Goal: Task Accomplishment & Management: Complete application form

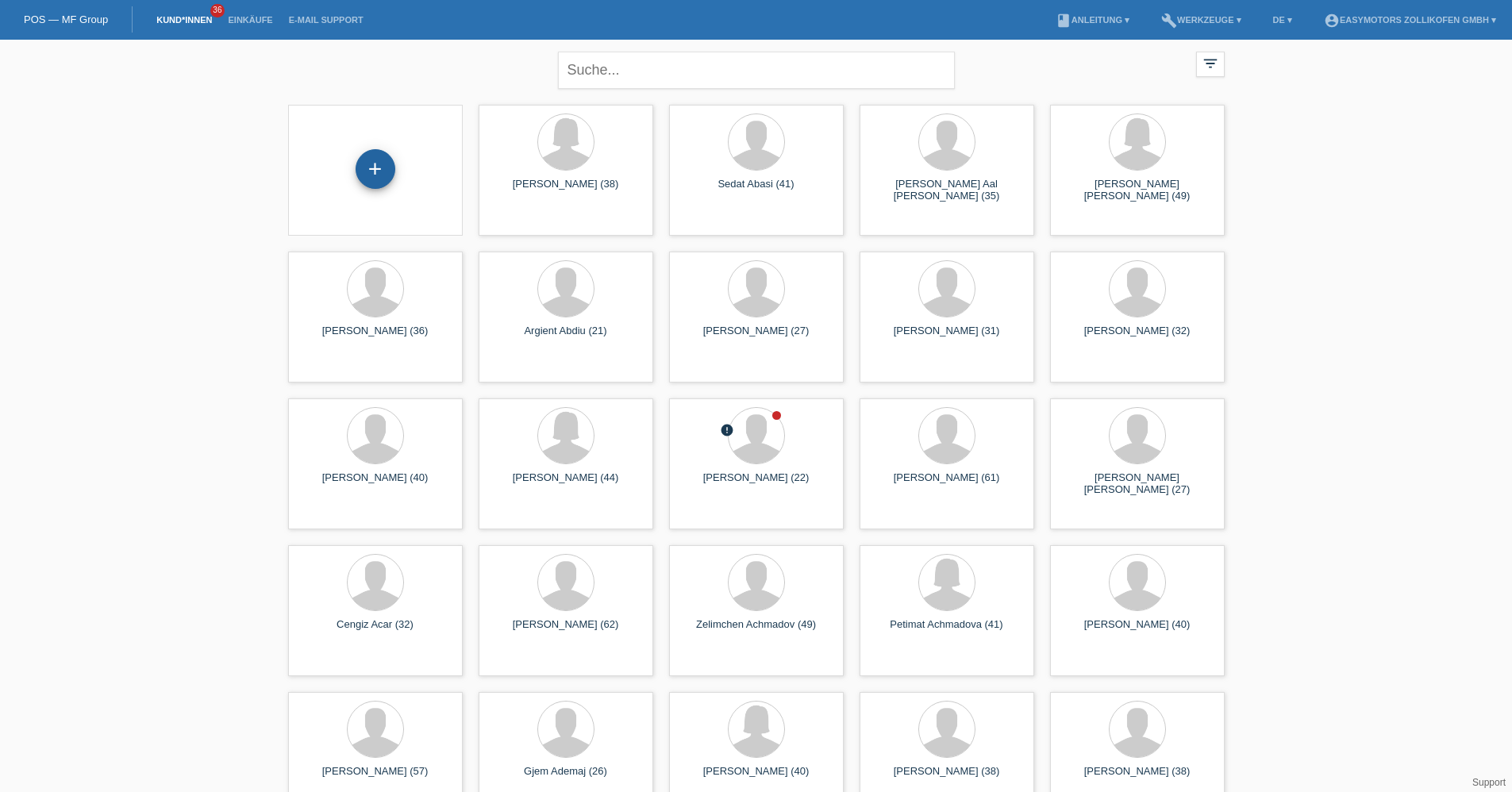
click at [386, 173] on div "+" at bounding box center [375, 169] width 40 height 40
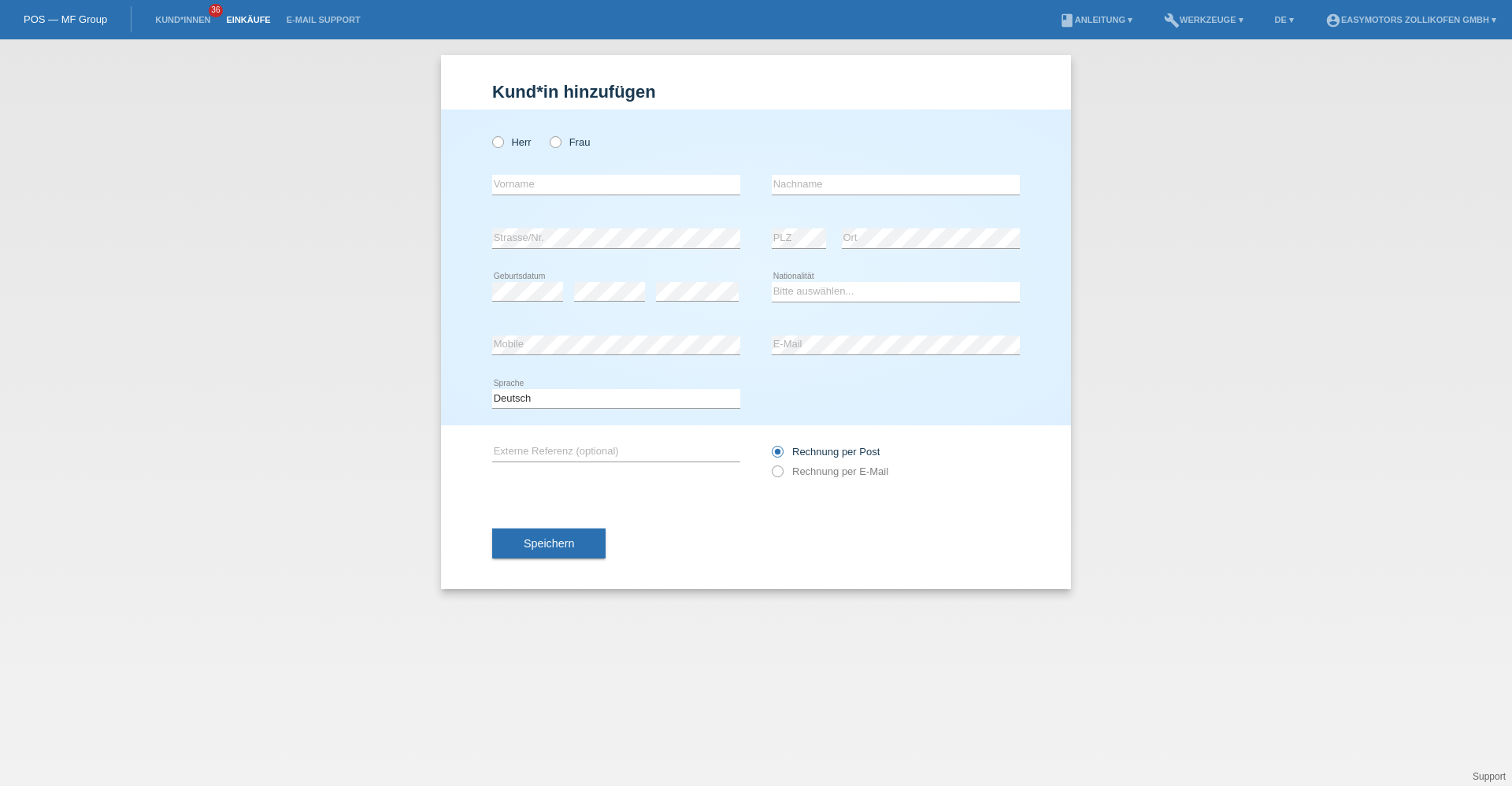
click at [255, 18] on link "Einkäufe" at bounding box center [248, 20] width 60 height 9
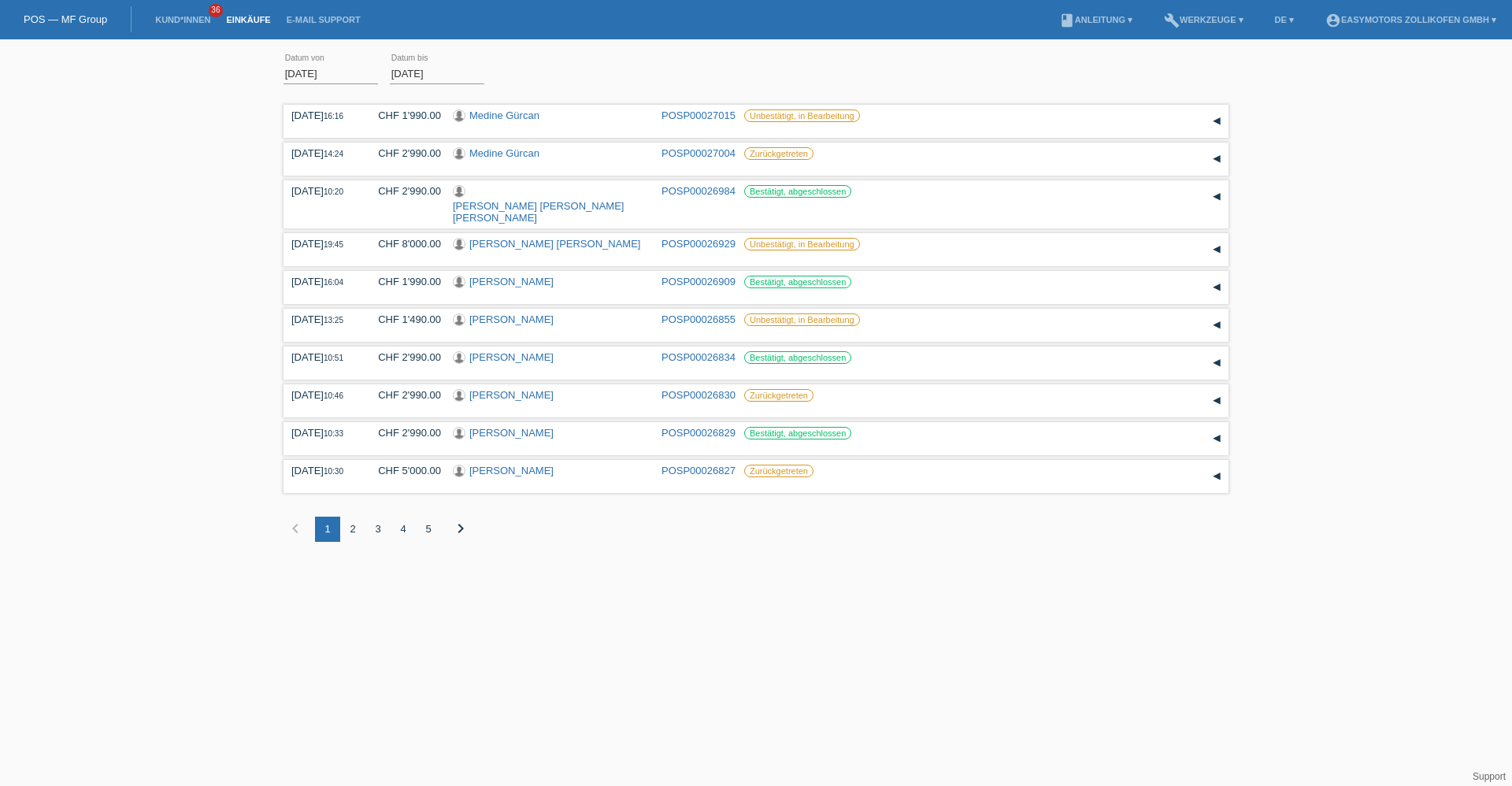
click at [44, 23] on link "POS — MF Group" at bounding box center [65, 19] width 83 height 12
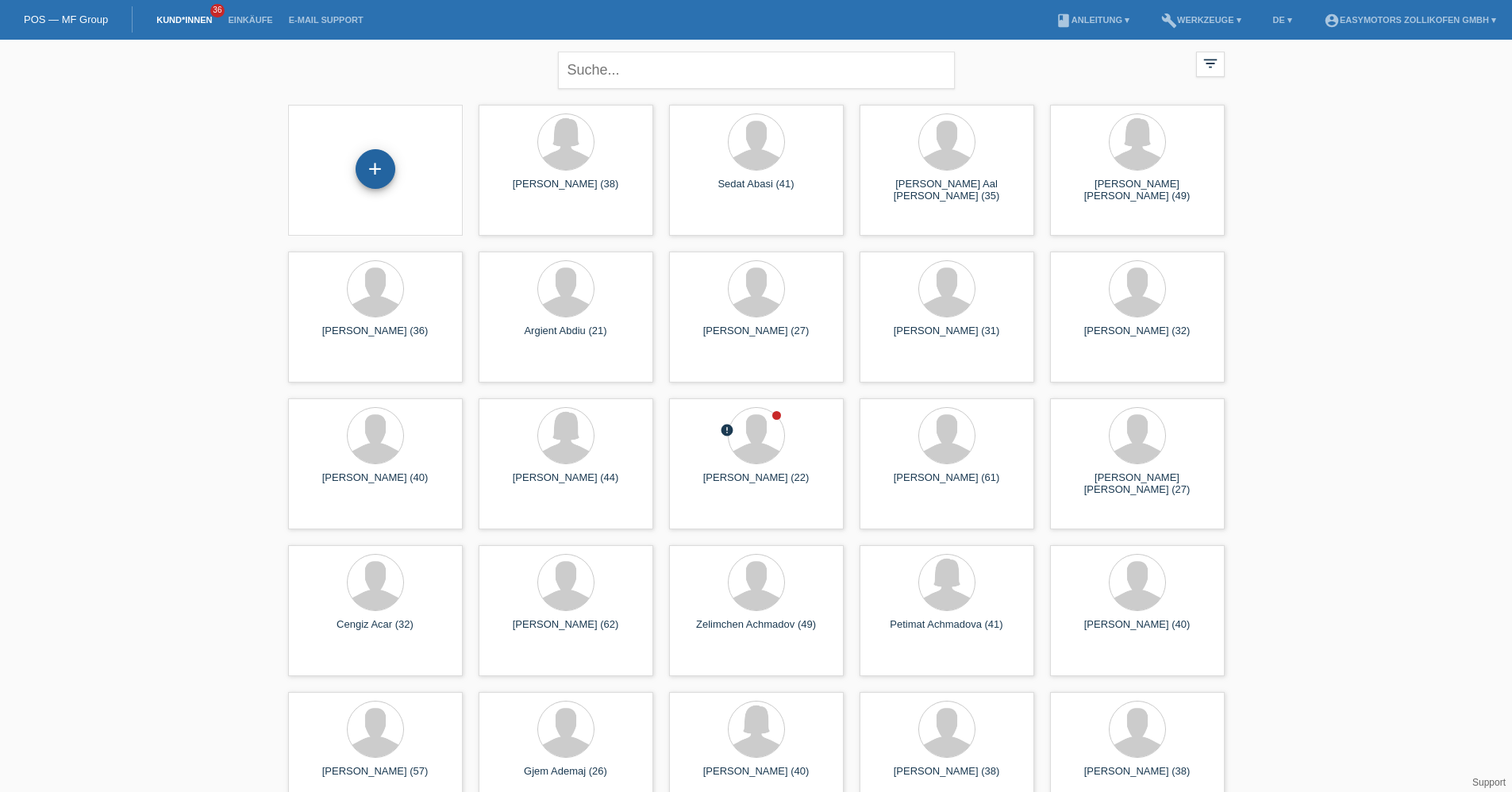
click at [373, 168] on div "+" at bounding box center [375, 169] width 40 height 40
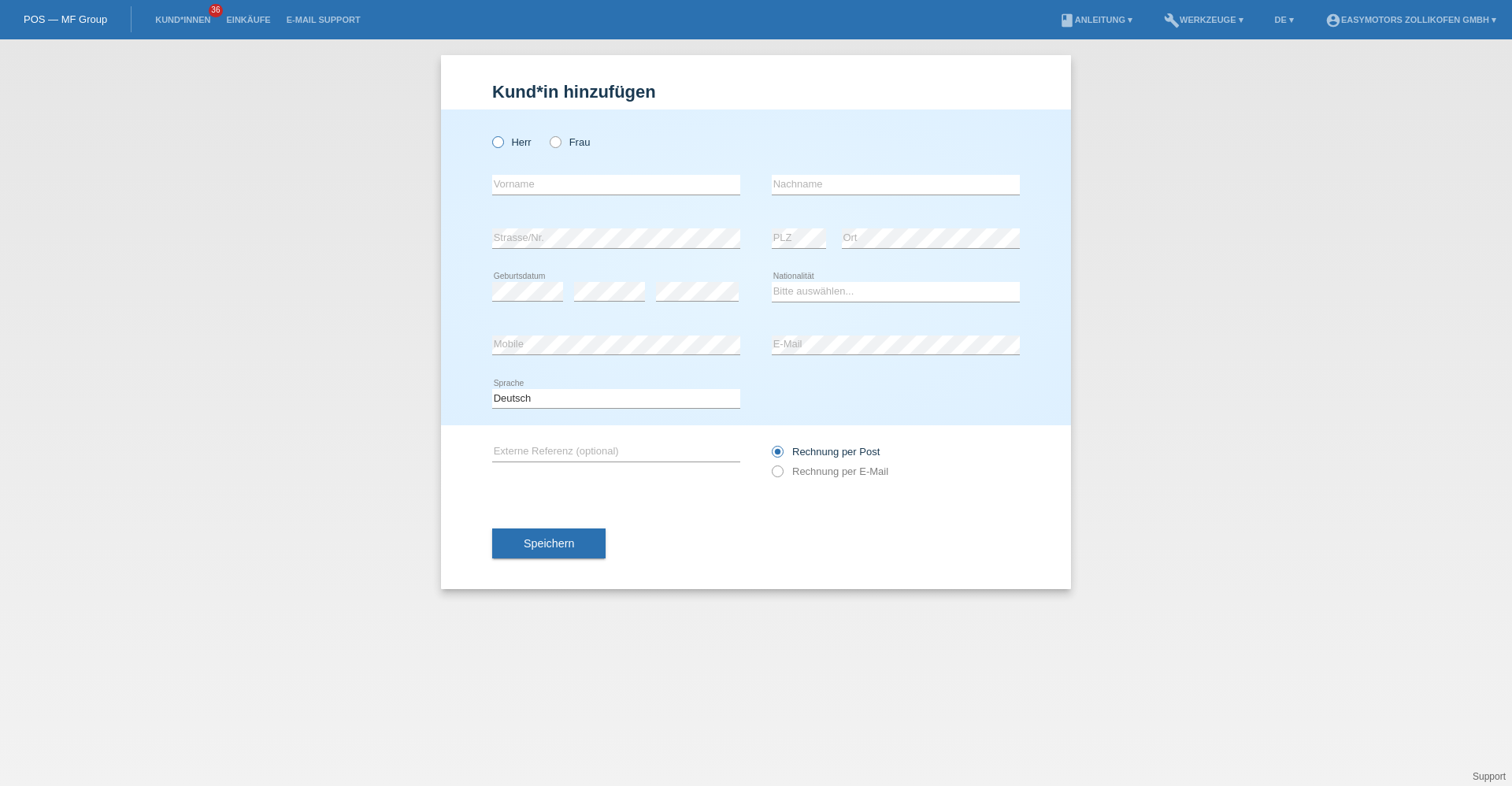
click at [524, 142] on label "Herr" at bounding box center [512, 142] width 39 height 12
click at [503, 142] on input "Herr" at bounding box center [497, 141] width 10 height 10
radio input "true"
click at [524, 186] on input "text" at bounding box center [616, 184] width 248 height 20
type input "[PERSON_NAME]"
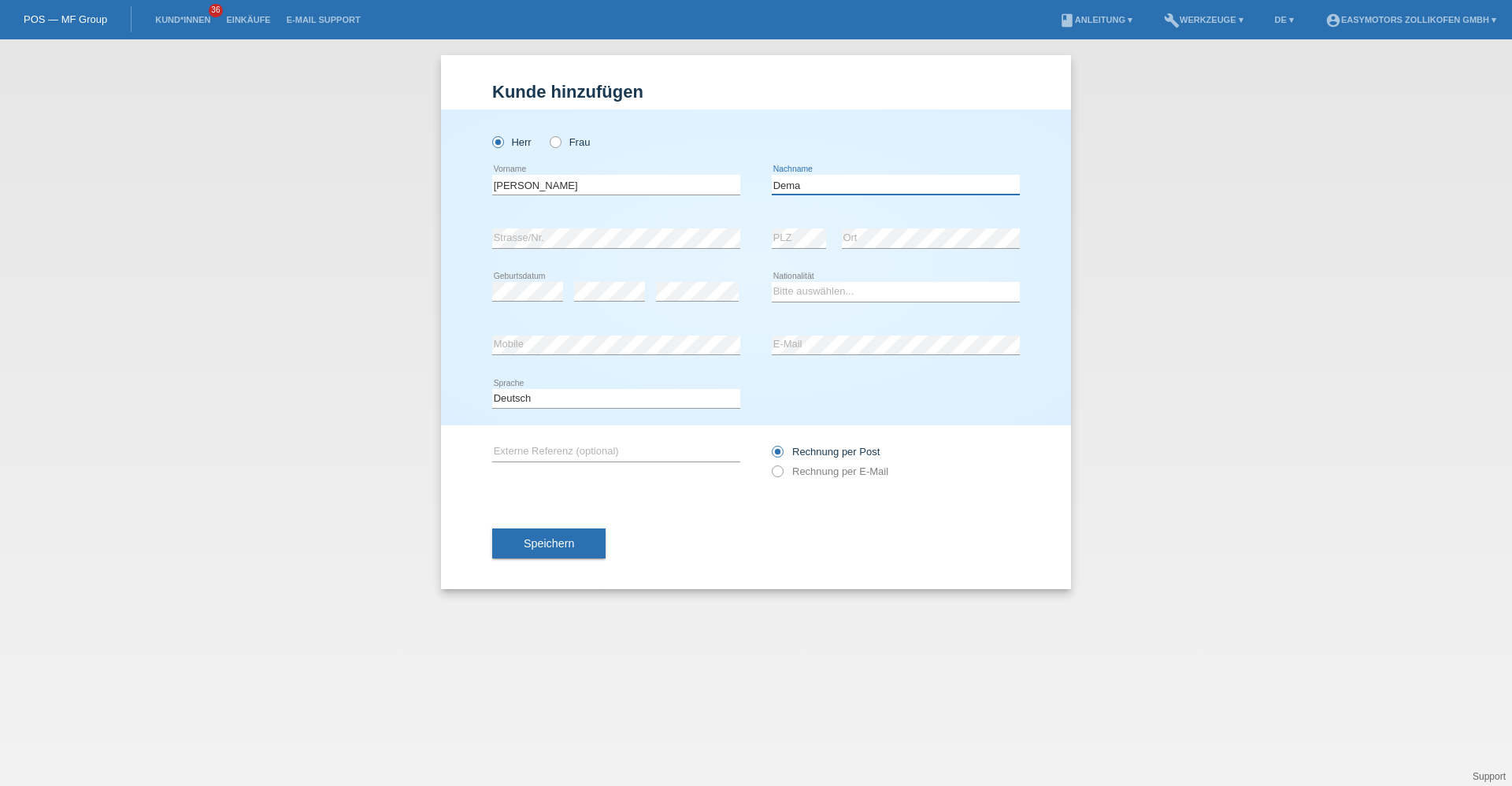
type input "Dema"
click at [803, 293] on select "Bitte auswählen... Schweiz Deutschland Liechtenstein Österreich ------------ Af…" at bounding box center [895, 291] width 248 height 19
select select "CH"
click at [771, 282] on select "Bitte auswählen... Schweiz Deutschland Liechtenstein Österreich ------------ Af…" at bounding box center [895, 291] width 248 height 19
click at [546, 547] on span "Speichern" at bounding box center [549, 543] width 51 height 12
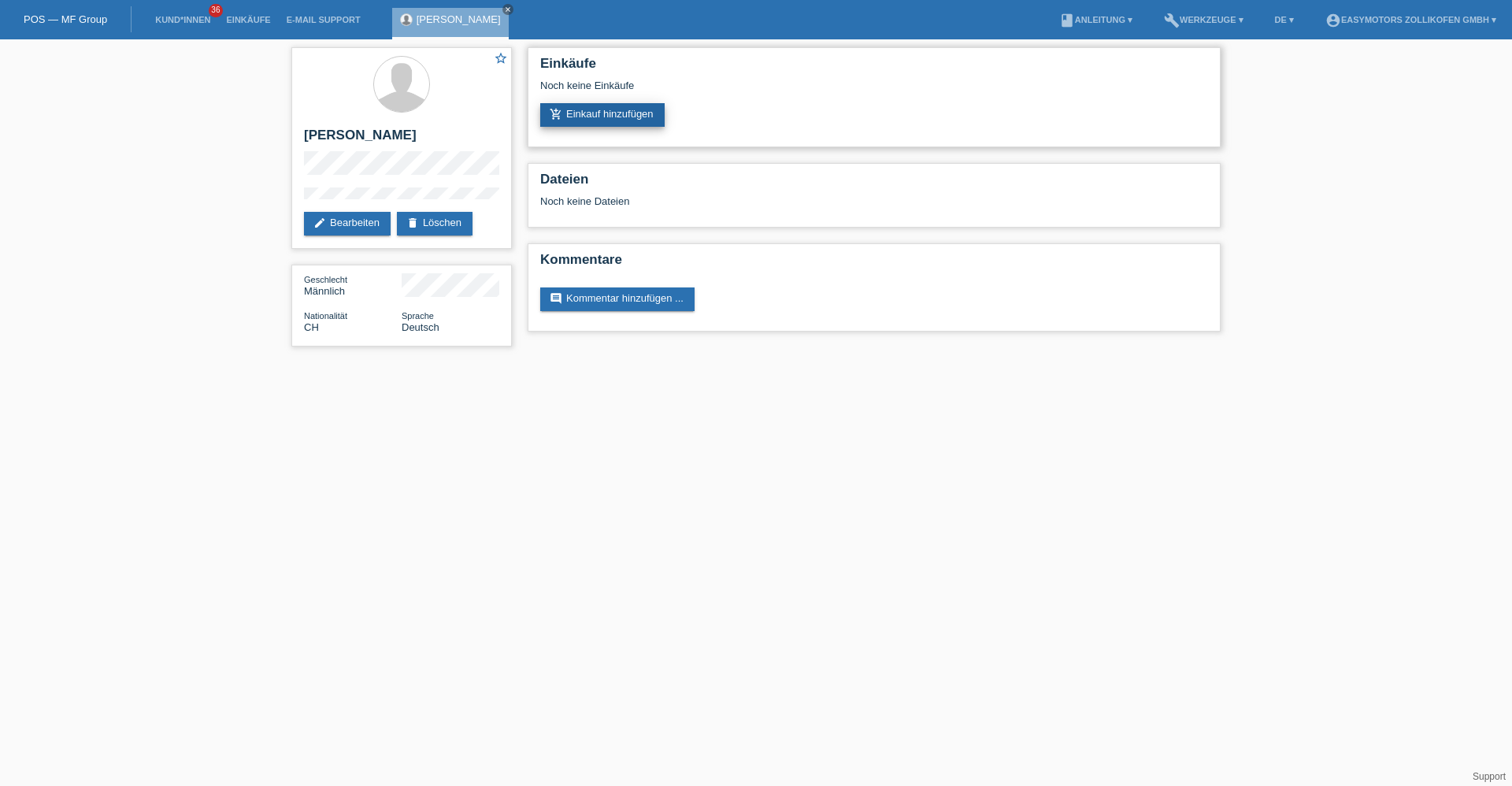
click at [638, 107] on link "add_shopping_cart Einkauf hinzufügen" at bounding box center [602, 114] width 125 height 23
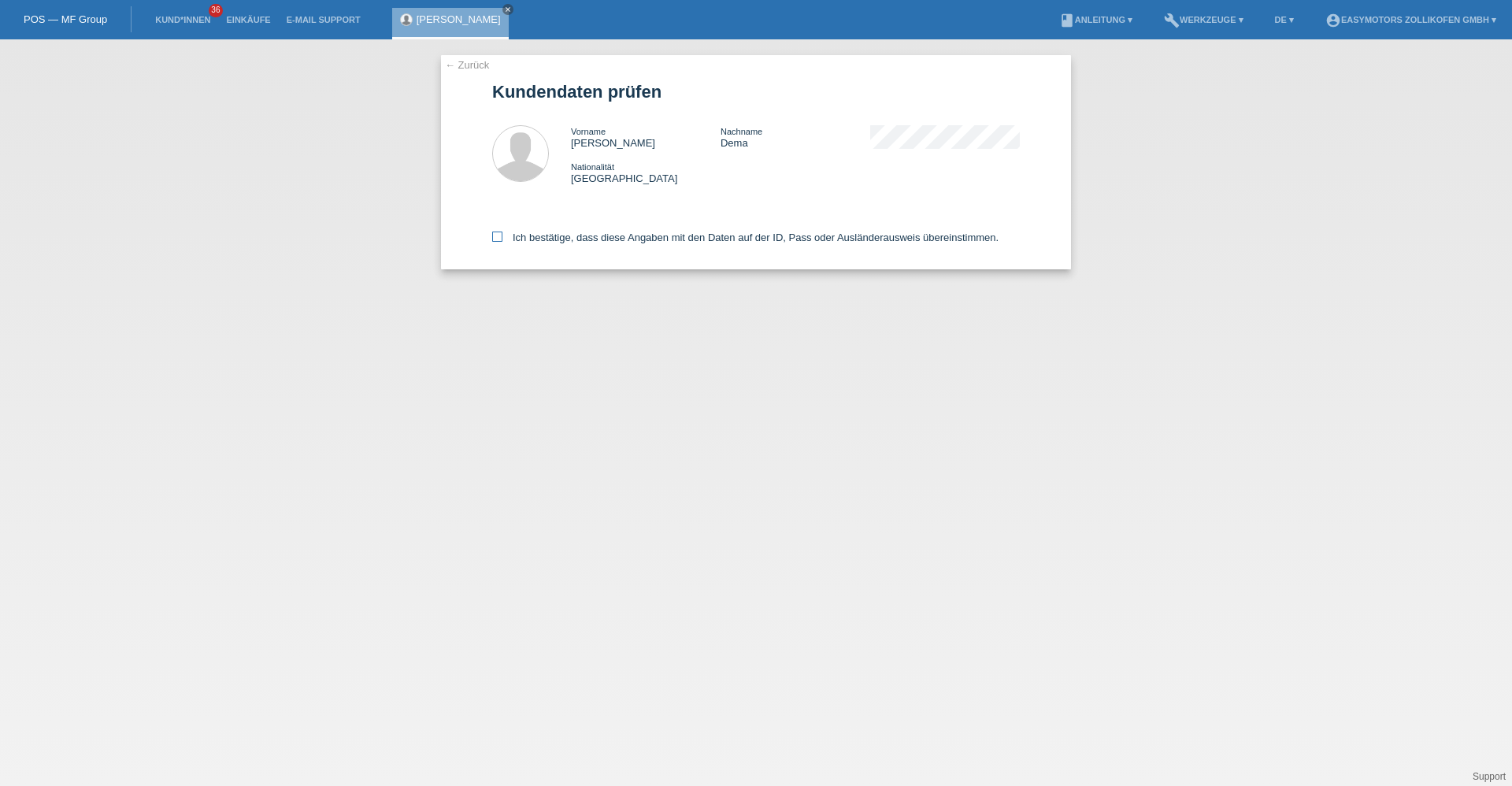
click at [588, 237] on label "Ich bestätige, dass diese Angaben mit den Daten auf der ID, Pass oder Ausländer…" at bounding box center [745, 237] width 506 height 12
click at [503, 237] on input "Ich bestätige, dass diese Angaben mit den Daten auf der ID, Pass oder Ausländer…" at bounding box center [497, 236] width 10 height 10
checkbox input "true"
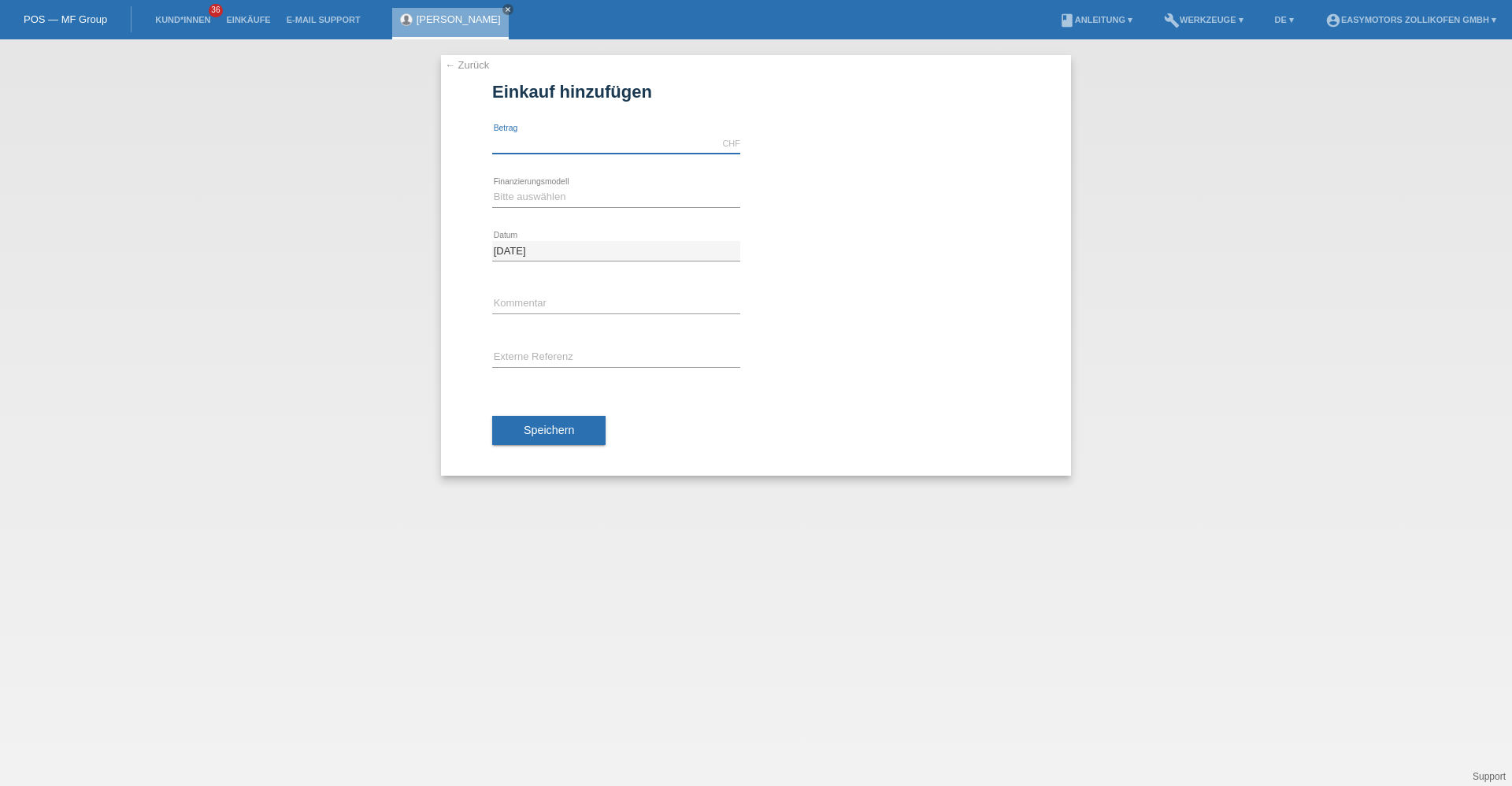
click at [595, 143] on input "text" at bounding box center [616, 143] width 248 height 20
type input "3390.00"
click at [595, 196] on select "Bitte auswählen Fixe Raten Kauf auf Rechnung mit Teilzahlungsoption" at bounding box center [616, 196] width 248 height 19
select select "67"
click at [492, 187] on select "Bitte auswählen Fixe Raten Kauf auf Rechnung mit Teilzahlungsoption" at bounding box center [616, 196] width 248 height 19
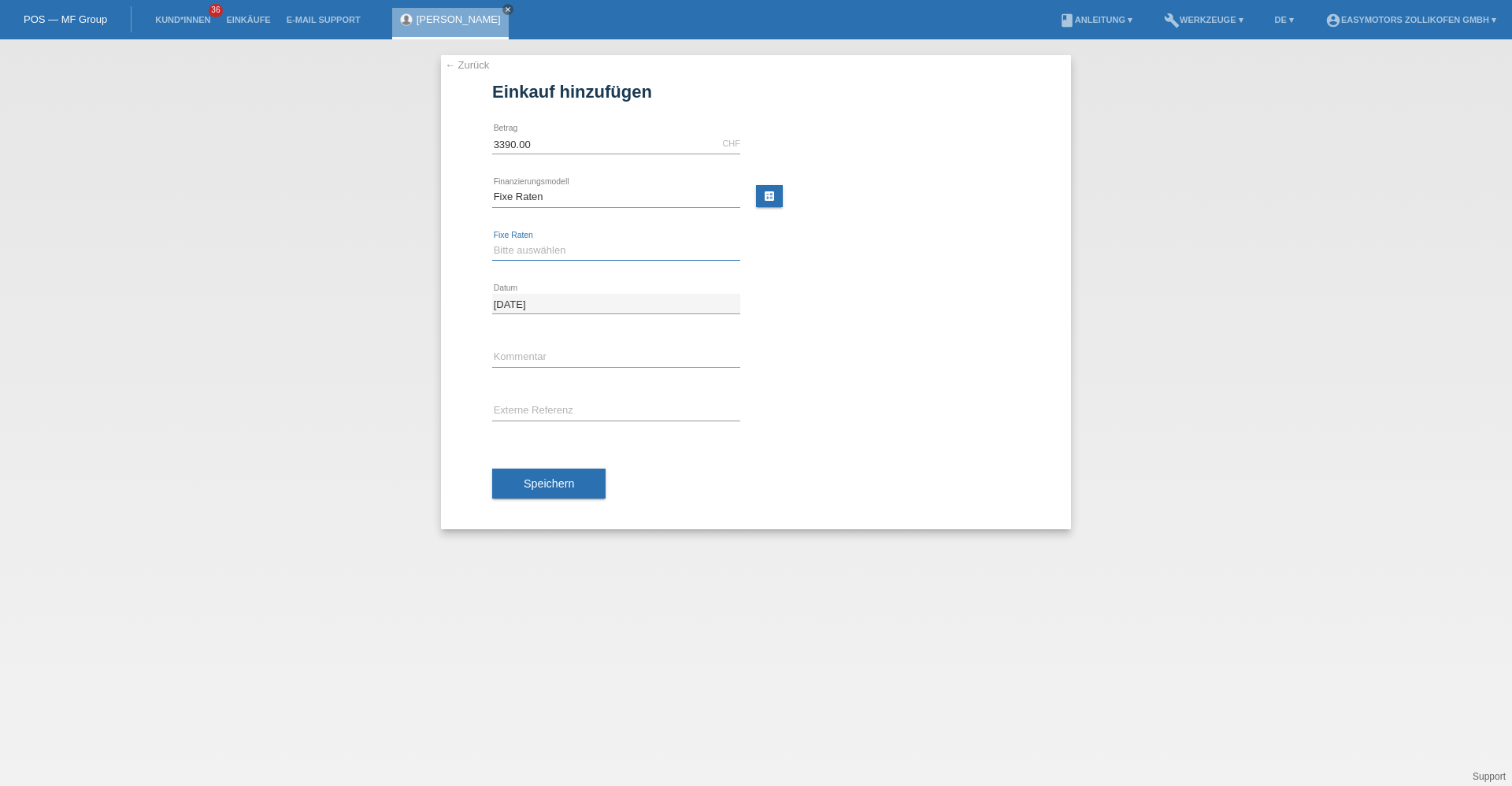
click at [595, 242] on select "Bitte auswählen 12 Raten 24 Raten 36 Raten 48 Raten" at bounding box center [616, 250] width 248 height 19
select select "136"
click at [492, 240] on select "Bitte auswählen 12 Raten 24 Raten 36 Raten 48 Raten" at bounding box center [616, 250] width 248 height 19
click at [542, 482] on span "Speichern" at bounding box center [549, 483] width 51 height 12
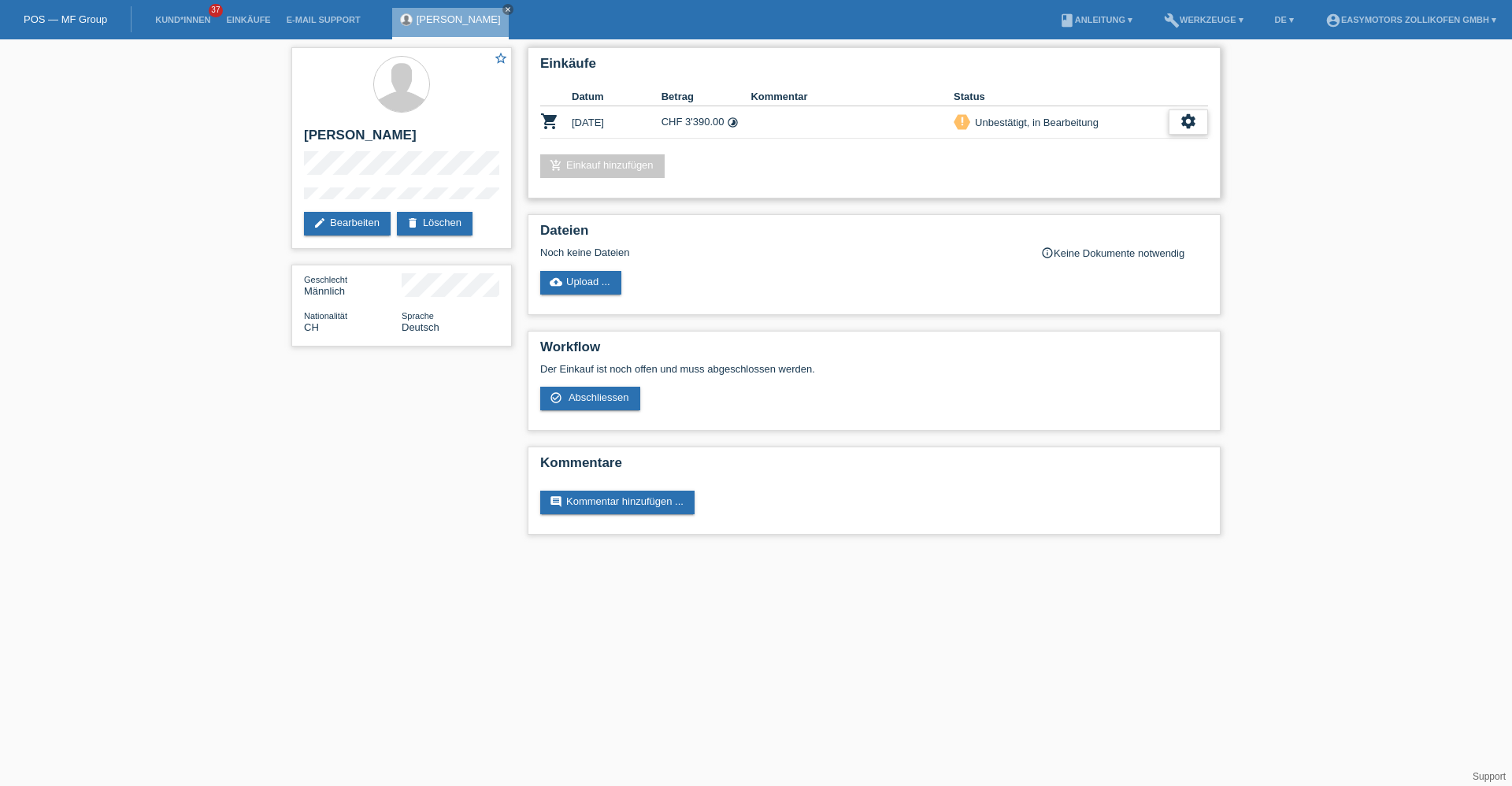
click at [1175, 122] on div "settings" at bounding box center [1188, 122] width 39 height 25
click at [1130, 144] on div "fullscreen Anzeigen" at bounding box center [1108, 147] width 199 height 23
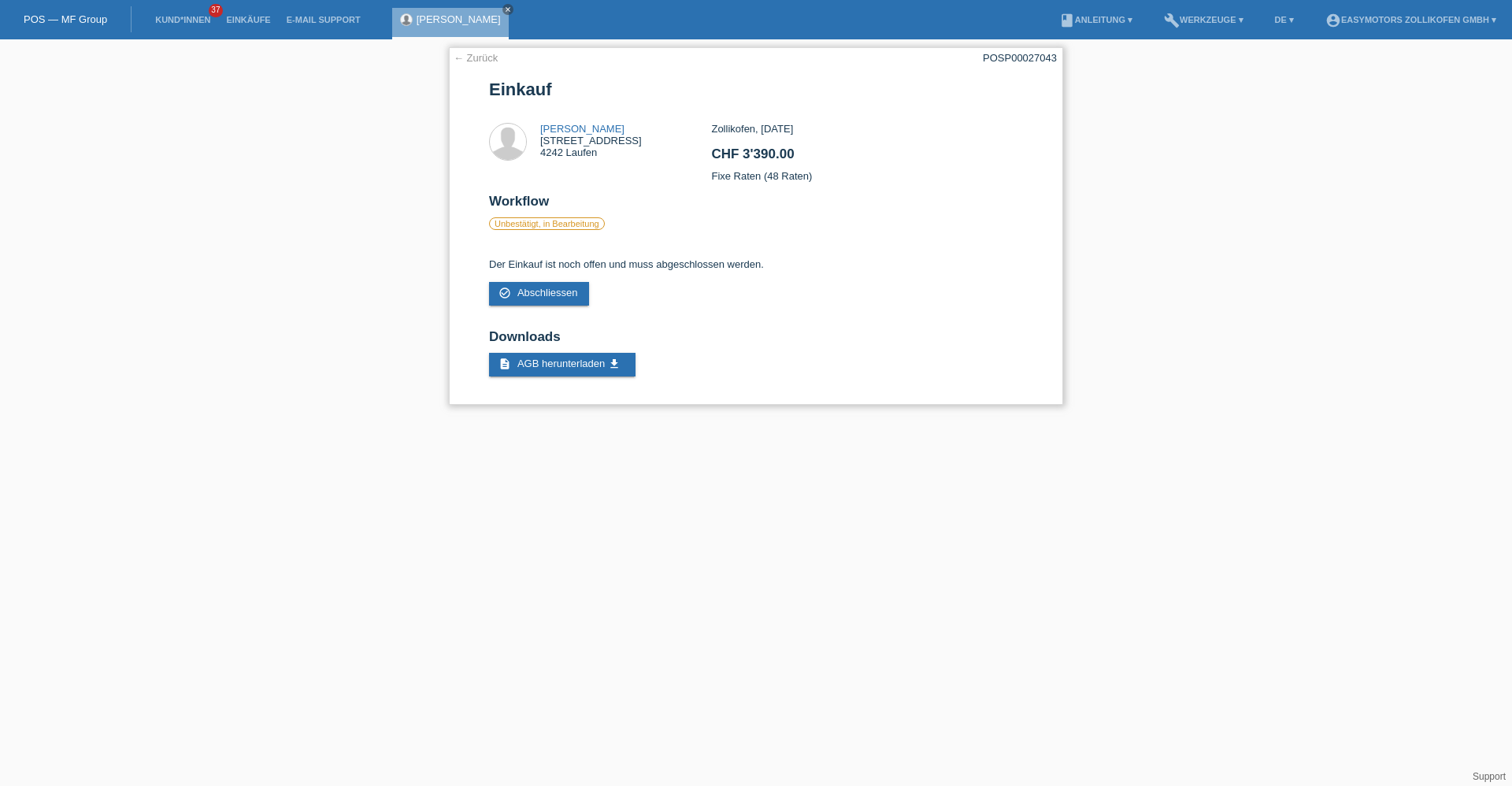
click at [475, 53] on link "← Zurück" at bounding box center [476, 58] width 44 height 12
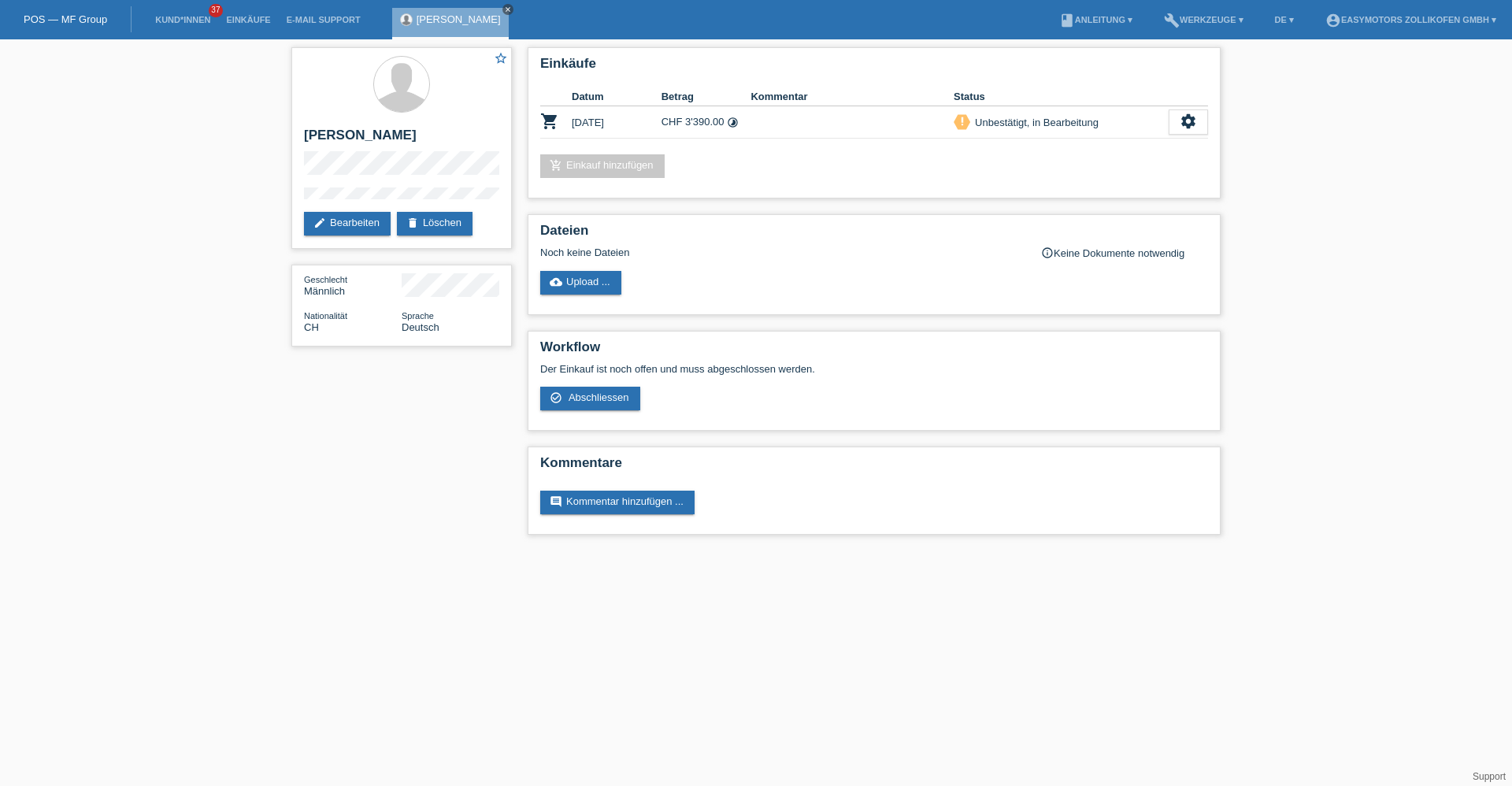
click at [504, 10] on icon "close" at bounding box center [507, 9] width 7 height 7
click at [89, 20] on link "POS — MF Group" at bounding box center [65, 19] width 83 height 12
